Goal: Entertainment & Leisure: Consume media (video, audio)

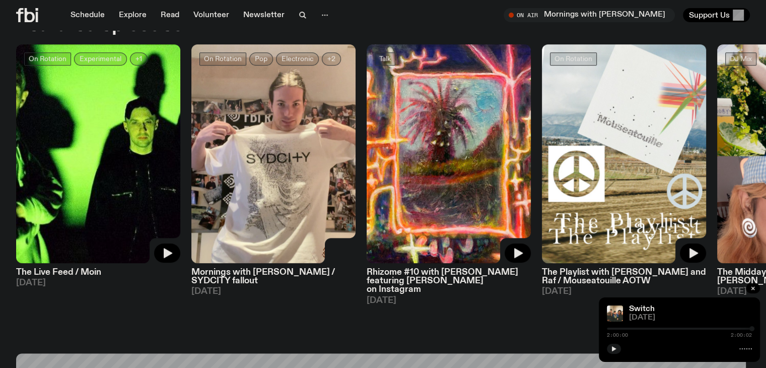
scroll to position [503, 0]
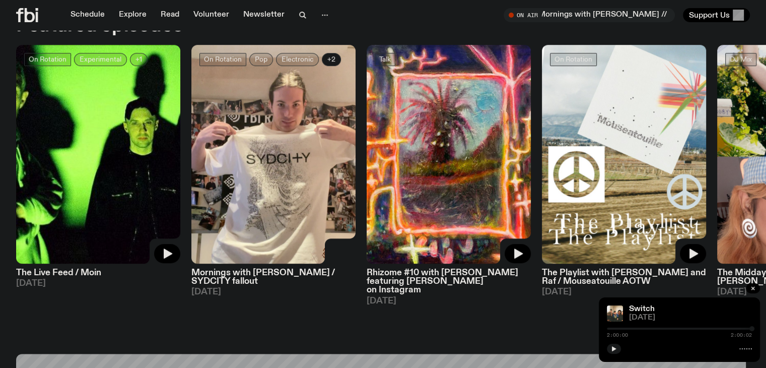
click at [333, 55] on span "+2" at bounding box center [331, 59] width 8 height 8
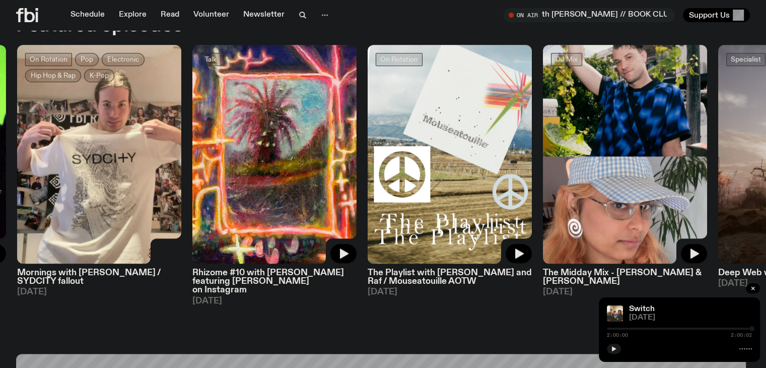
drag, startPoint x: 333, startPoint y: 55, endPoint x: 199, endPoint y: 91, distance: 138.8
click at [199, 91] on div "On Rotation Experimental +1 The Live Feed / Moin [DATE] On Rotation Pop Electro…" at bounding box center [383, 175] width 734 height 260
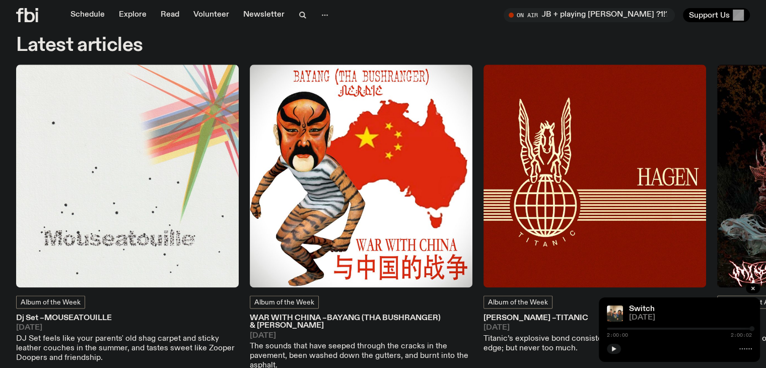
scroll to position [1282, 0]
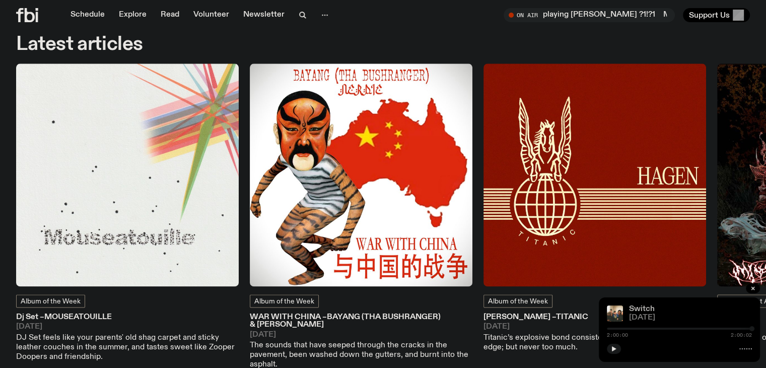
click at [635, 308] on link "Switch" at bounding box center [642, 309] width 26 height 8
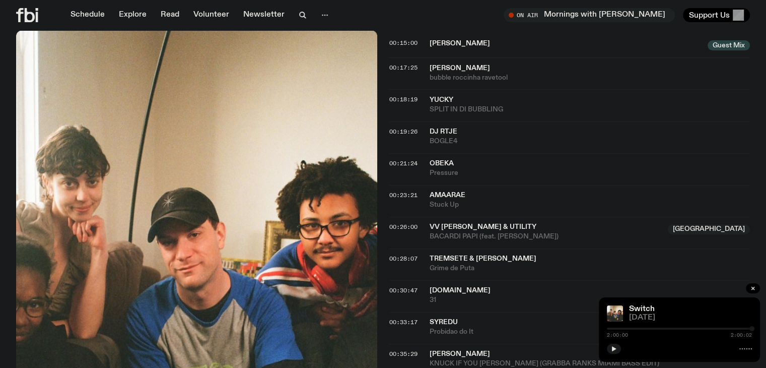
scroll to position [96, 0]
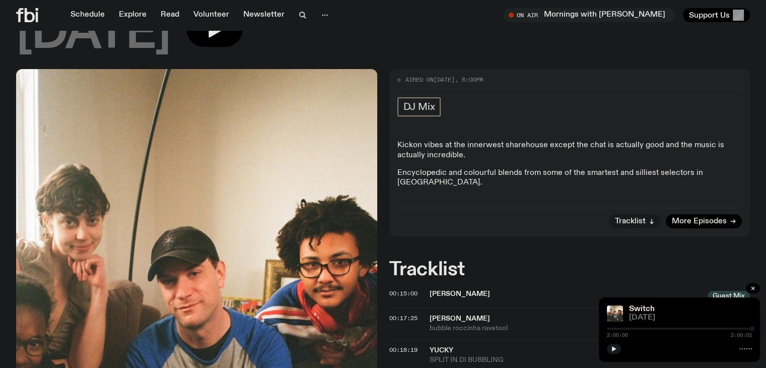
click at [473, 166] on div "Kickon vibes at the innerwest sharehouse except the chat is actually good and t…" at bounding box center [569, 168] width 345 height 56
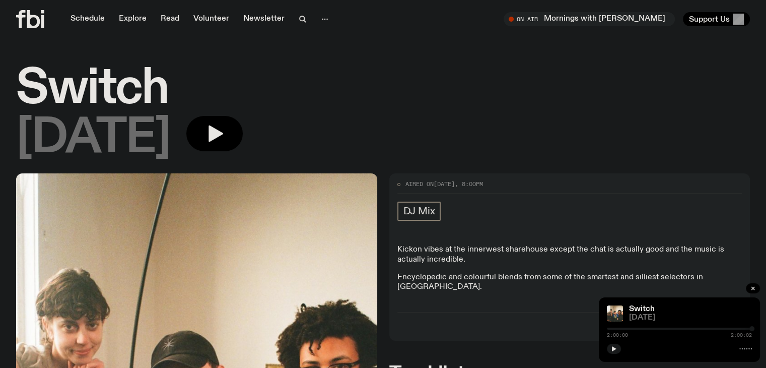
click at [94, 91] on h1 "Switch" at bounding box center [383, 88] width 734 height 45
click at [82, 17] on link "Schedule" at bounding box center [87, 19] width 46 height 14
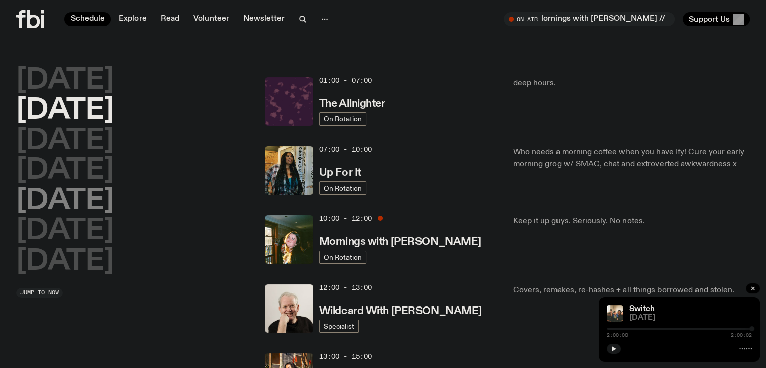
click at [78, 198] on h2 "[DATE]" at bounding box center [65, 201] width 98 height 28
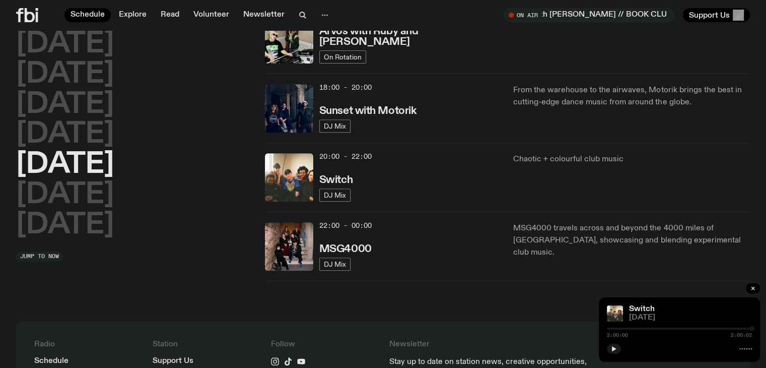
scroll to position [398, 0]
click at [333, 178] on h3 "Switch" at bounding box center [335, 180] width 33 height 11
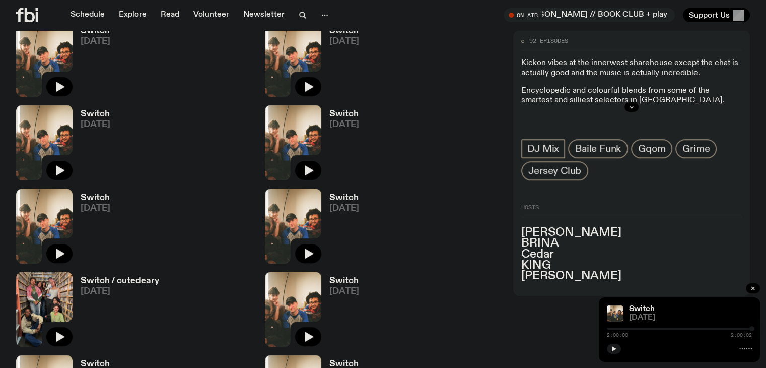
scroll to position [630, 0]
click at [95, 194] on h3 "Switch" at bounding box center [96, 198] width 30 height 9
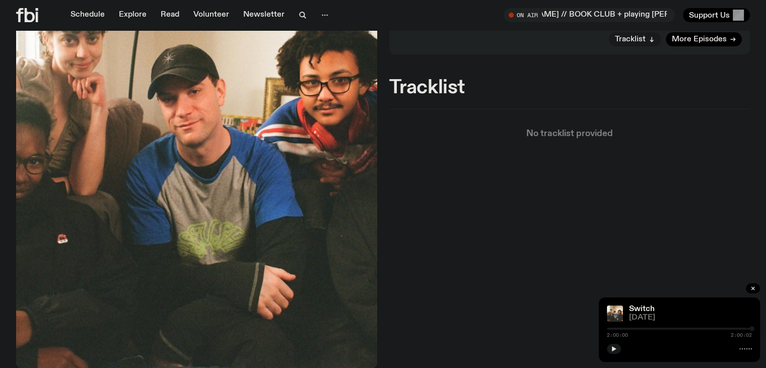
scroll to position [275, 0]
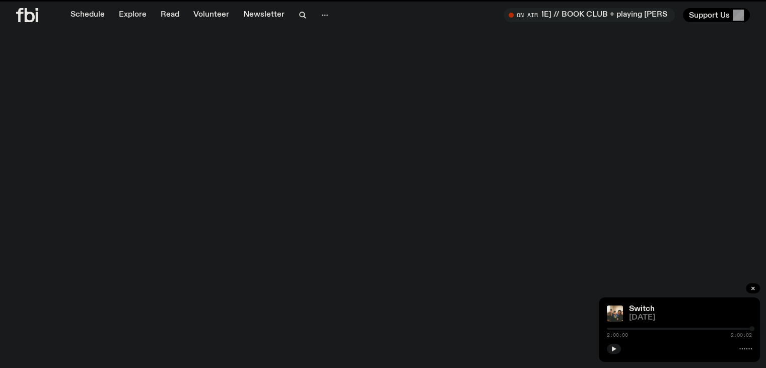
scroll to position [630, 0]
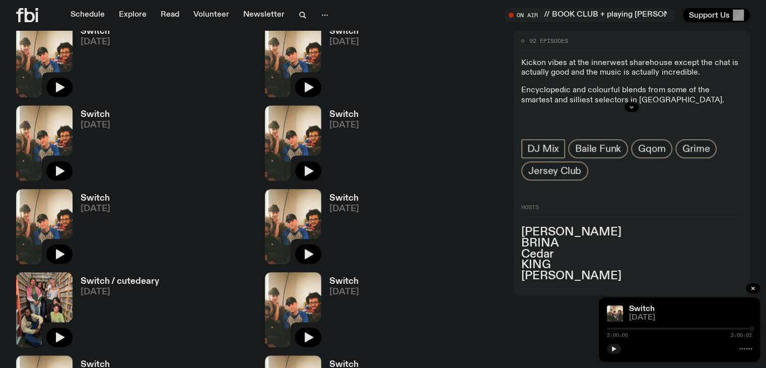
click at [329, 194] on h3 "Switch" at bounding box center [344, 198] width 30 height 9
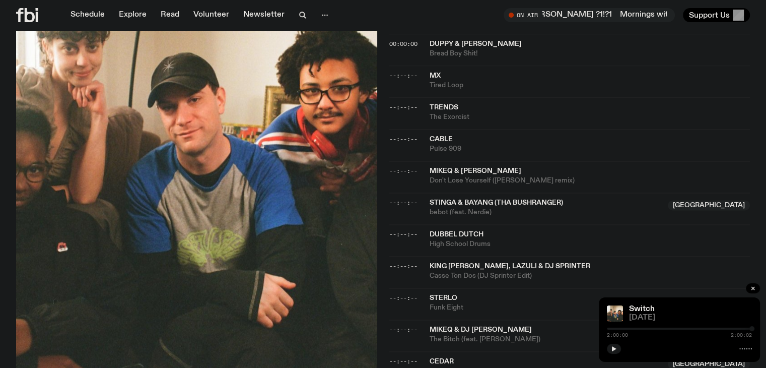
scroll to position [1374, 0]
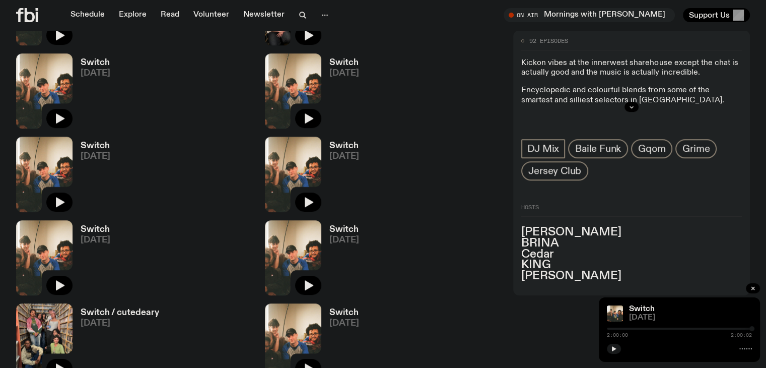
scroll to position [598, 0]
click at [321, 309] on link "Switch [DATE]" at bounding box center [340, 344] width 38 height 70
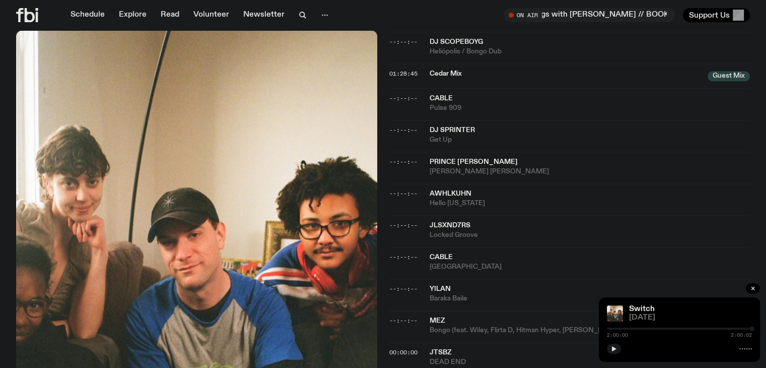
scroll to position [1295, 0]
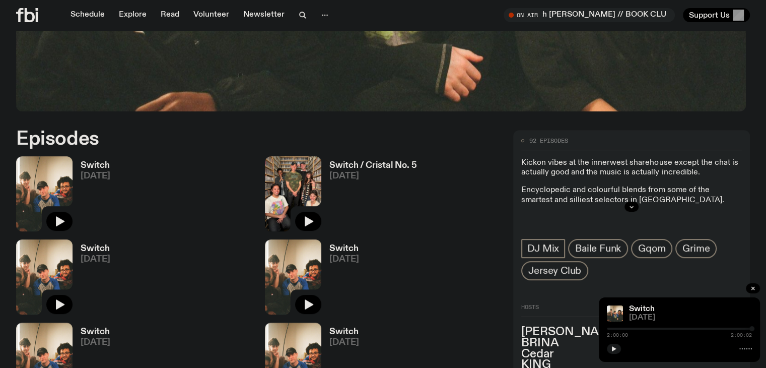
scroll to position [468, 0]
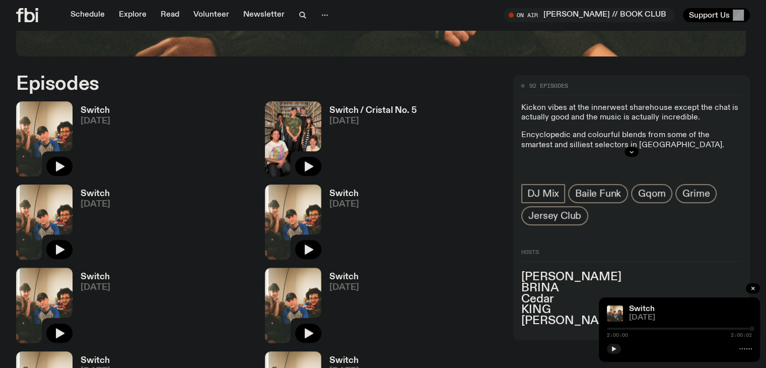
click at [110, 184] on div "Switch [DATE]" at bounding box center [92, 221] width 38 height 75
click at [110, 189] on h3 "Switch" at bounding box center [96, 193] width 30 height 9
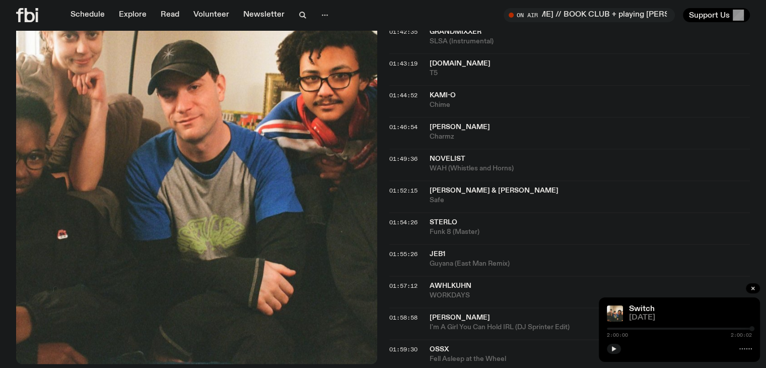
scroll to position [1310, 0]
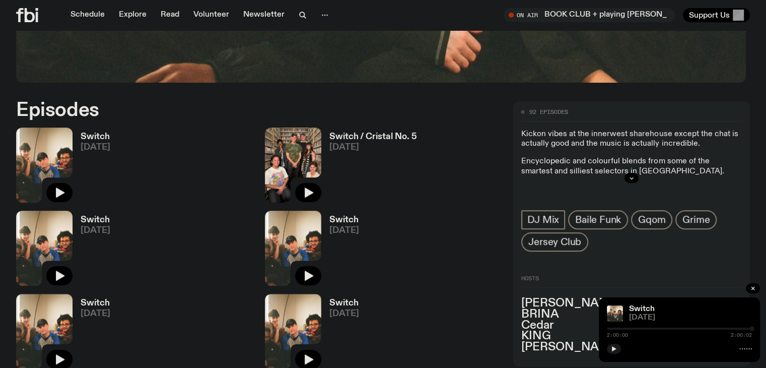
scroll to position [439, 0]
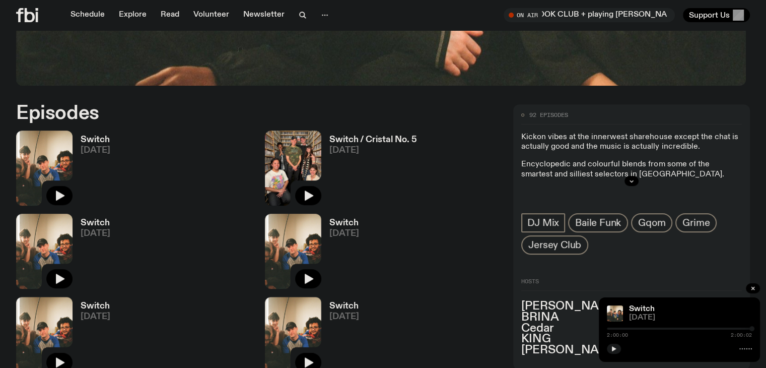
click at [100, 135] on h3 "Switch" at bounding box center [96, 139] width 30 height 9
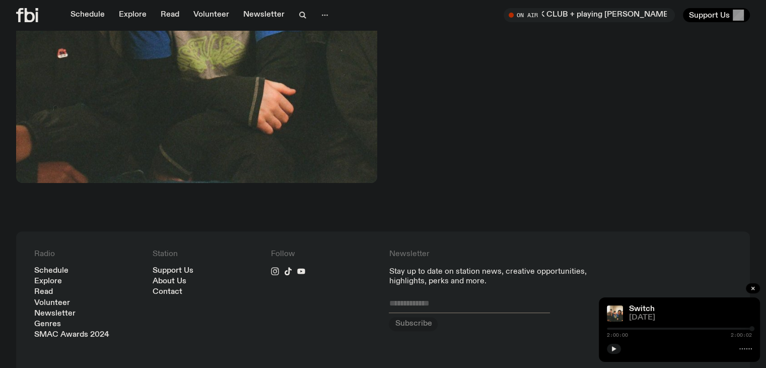
scroll to position [453, 0]
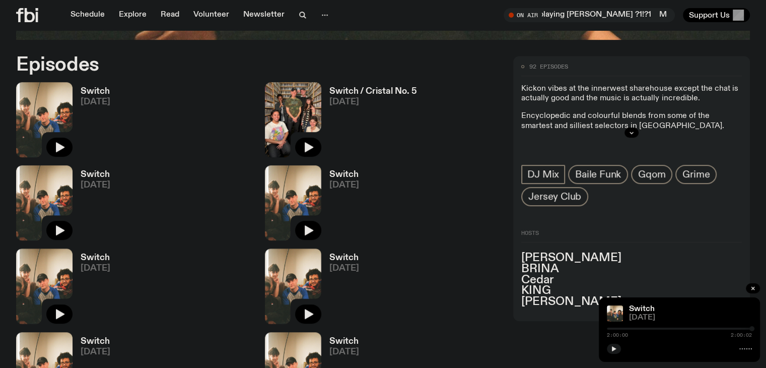
scroll to position [628, 0]
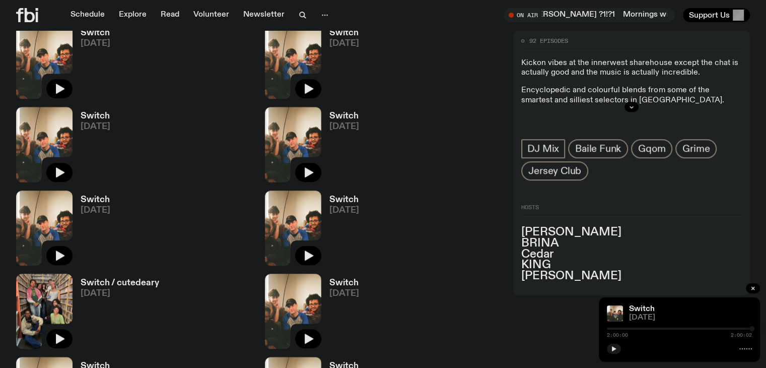
click at [92, 195] on h3 "Switch" at bounding box center [96, 199] width 30 height 9
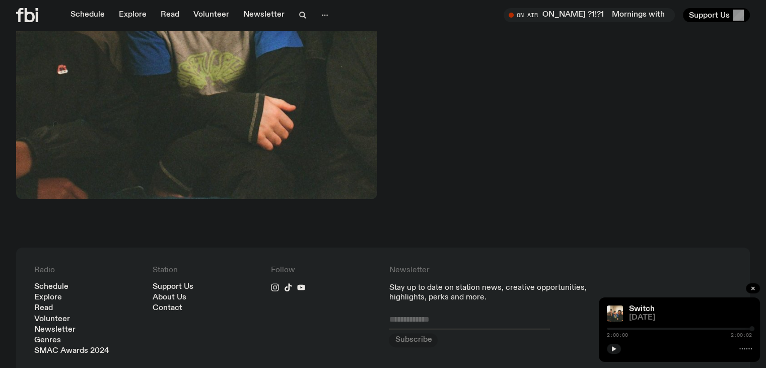
scroll to position [446, 0]
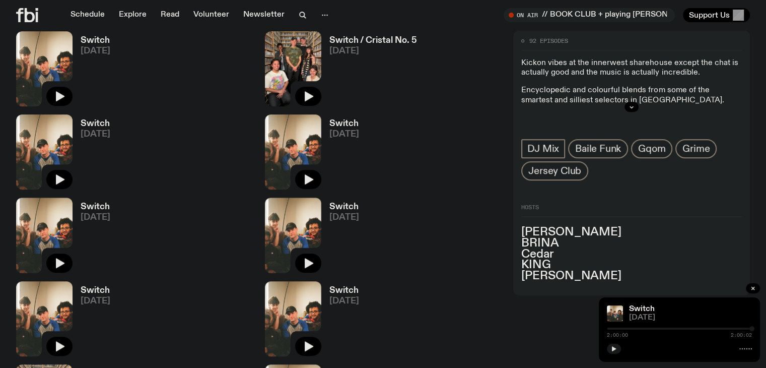
scroll to position [538, 0]
click at [329, 286] on h3 "Switch" at bounding box center [344, 290] width 30 height 9
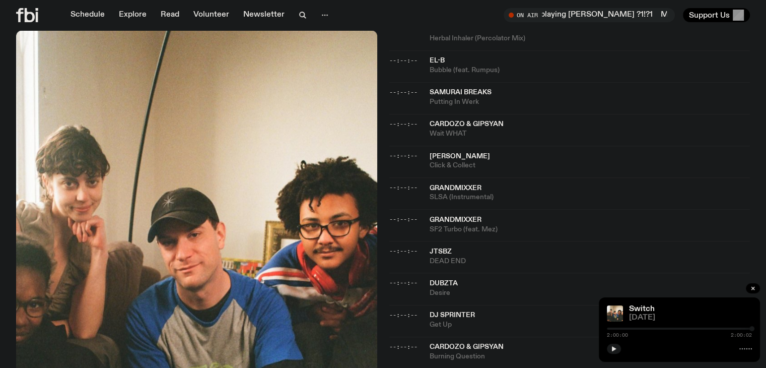
scroll to position [854, 0]
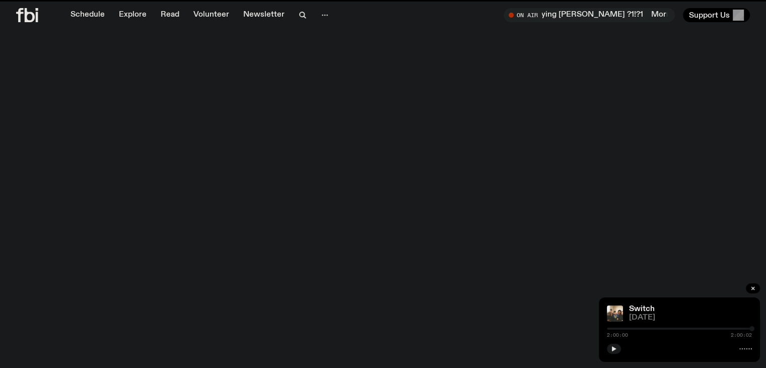
scroll to position [538, 0]
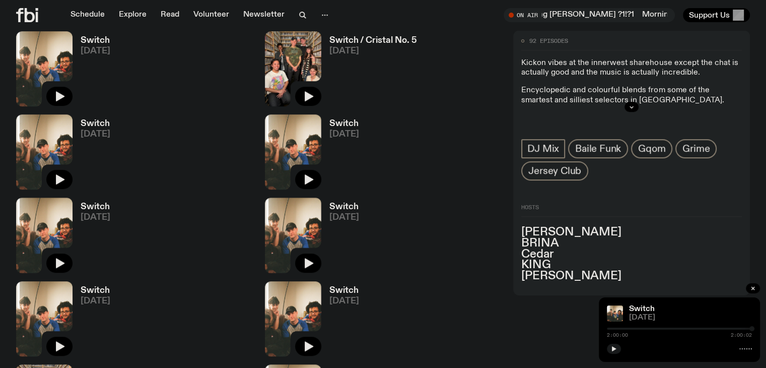
click at [329, 119] on h3 "Switch" at bounding box center [344, 123] width 30 height 9
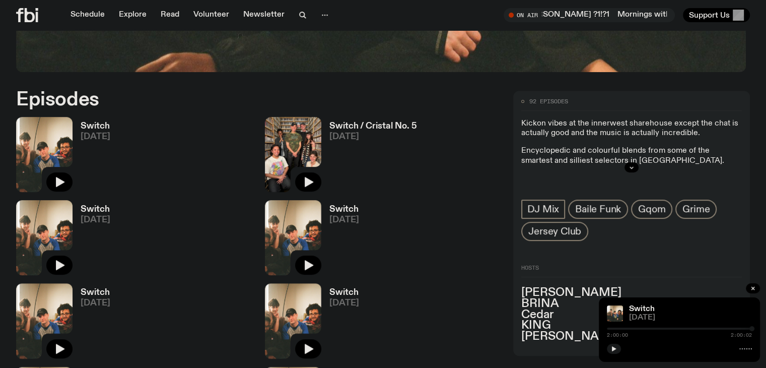
scroll to position [449, 0]
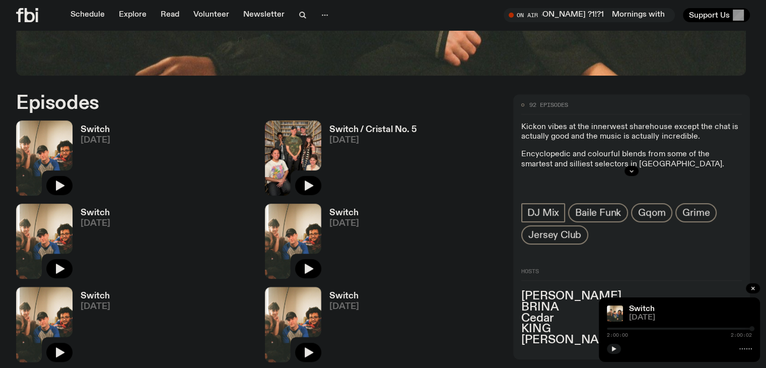
click at [110, 208] on h3 "Switch" at bounding box center [96, 212] width 30 height 9
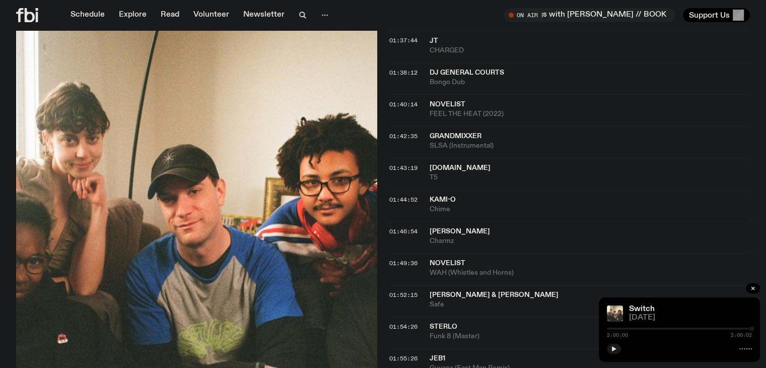
scroll to position [1156, 0]
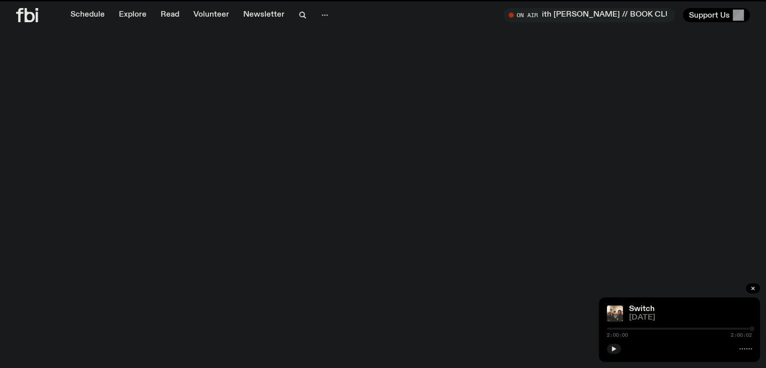
scroll to position [449, 0]
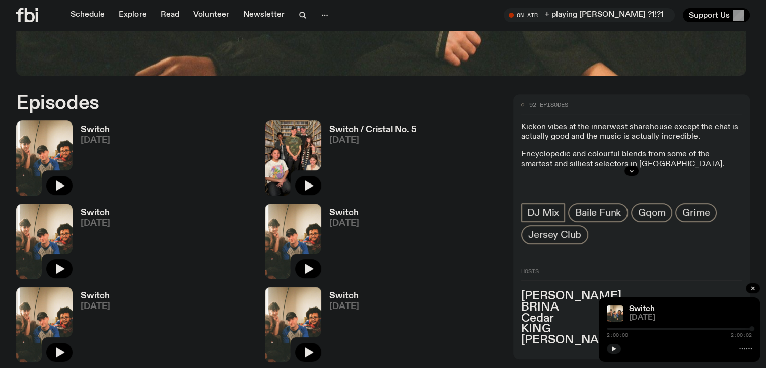
click at [321, 131] on link "Switch / Cristal No. 5 [DATE]" at bounding box center [369, 160] width 96 height 70
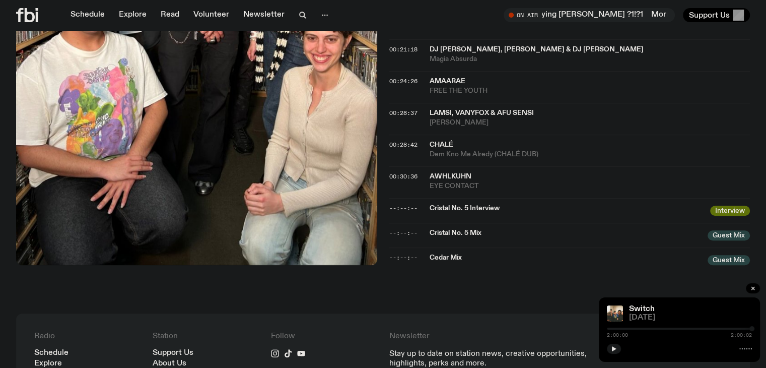
scroll to position [529, 0]
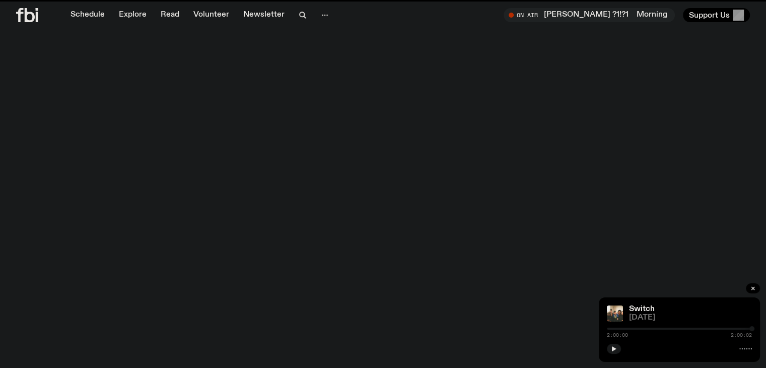
scroll to position [449, 0]
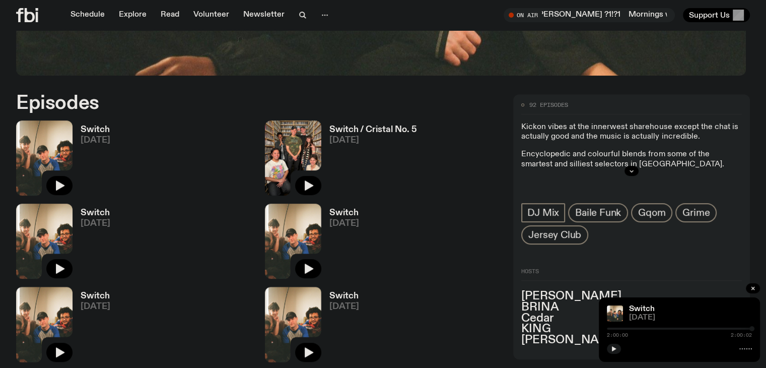
click at [110, 208] on h3 "Switch" at bounding box center [96, 212] width 30 height 9
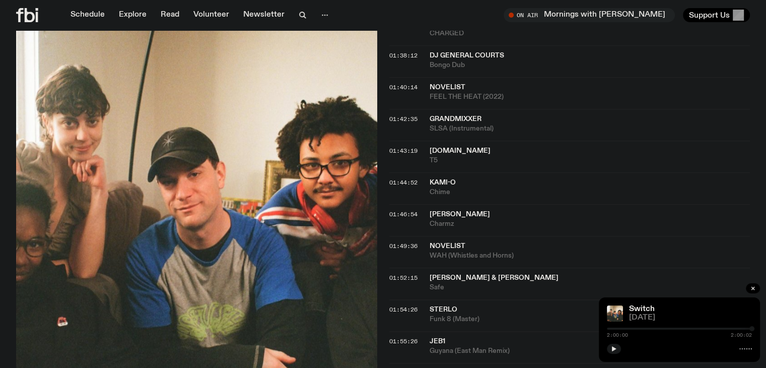
scroll to position [1129, 0]
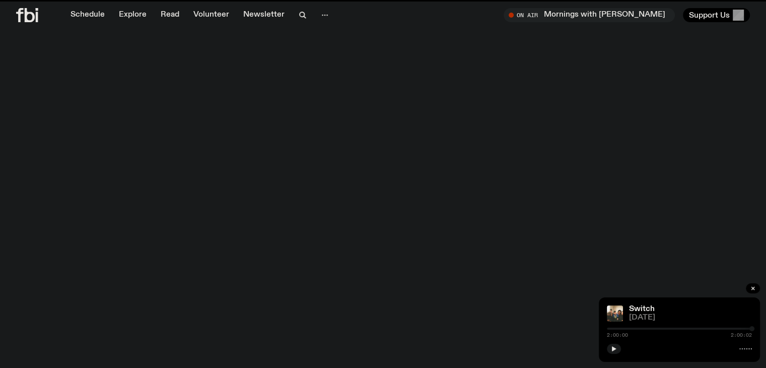
scroll to position [449, 0]
